Goal: Information Seeking & Learning: Check status

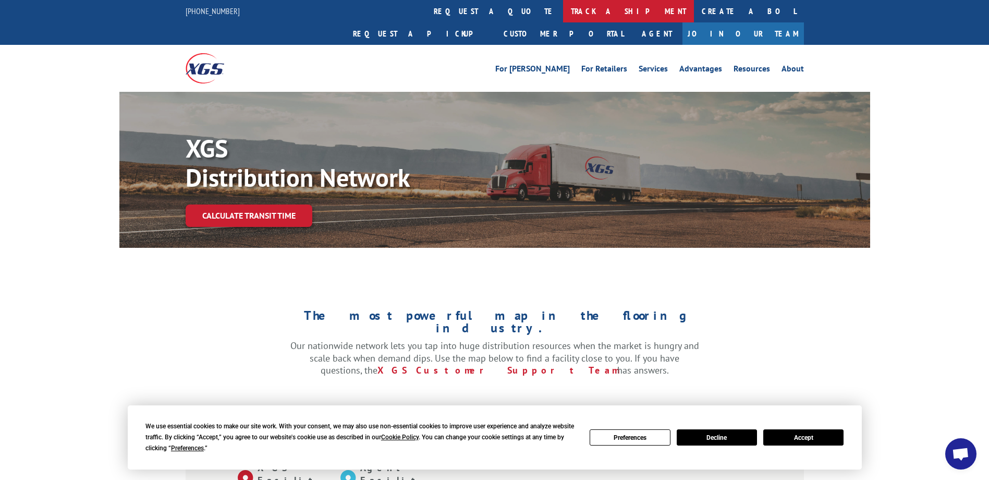
click at [563, 16] on link "track a shipment" at bounding box center [628, 11] width 131 height 22
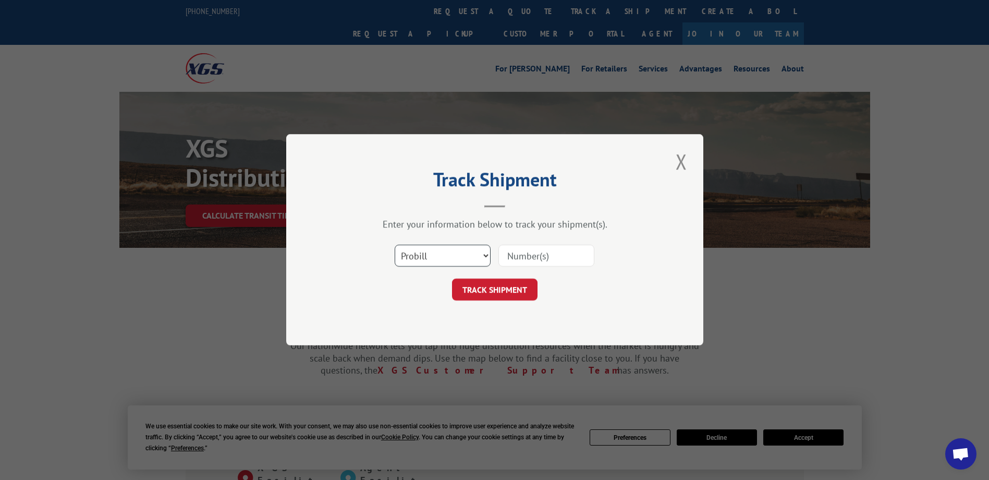
drag, startPoint x: 435, startPoint y: 260, endPoint x: 435, endPoint y: 268, distance: 7.8
click at [435, 262] on select "Select category... Probill BOL PO" at bounding box center [443, 256] width 96 height 22
select select "bol"
click at [395, 245] on select "Select category... Probill BOL PO" at bounding box center [443, 256] width 96 height 22
click at [557, 264] on input at bounding box center [547, 256] width 96 height 22
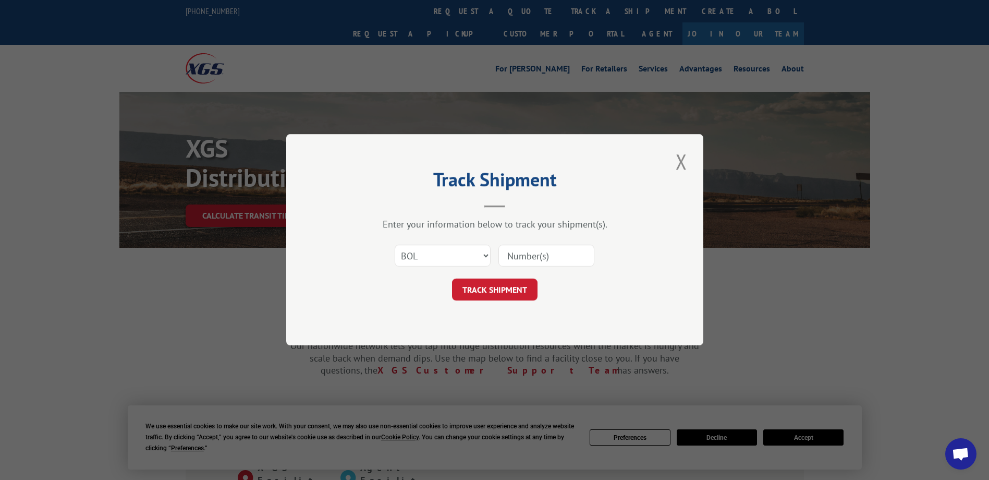
paste input "Shipment 0002812443 / 1"
drag, startPoint x: 549, startPoint y: 255, endPoint x: 433, endPoint y: 244, distance: 116.3
click at [433, 244] on div "Select category... Probill BOL PO Shipment 0002812443" at bounding box center [494, 256] width 313 height 34
type input "2812443"
click button "TRACK SHIPMENT" at bounding box center [495, 290] width 86 height 22
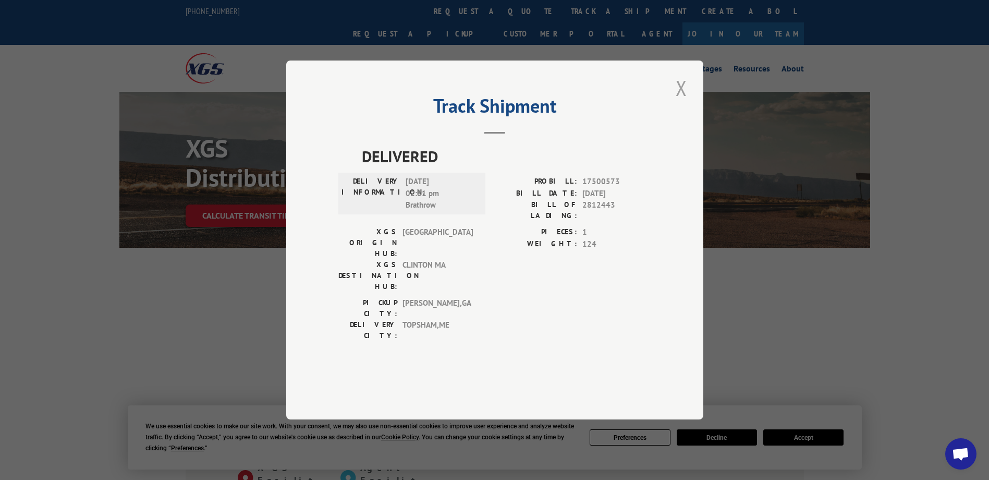
click at [686, 102] on button "Close modal" at bounding box center [682, 88] width 18 height 29
